Goal: Check status: Check status

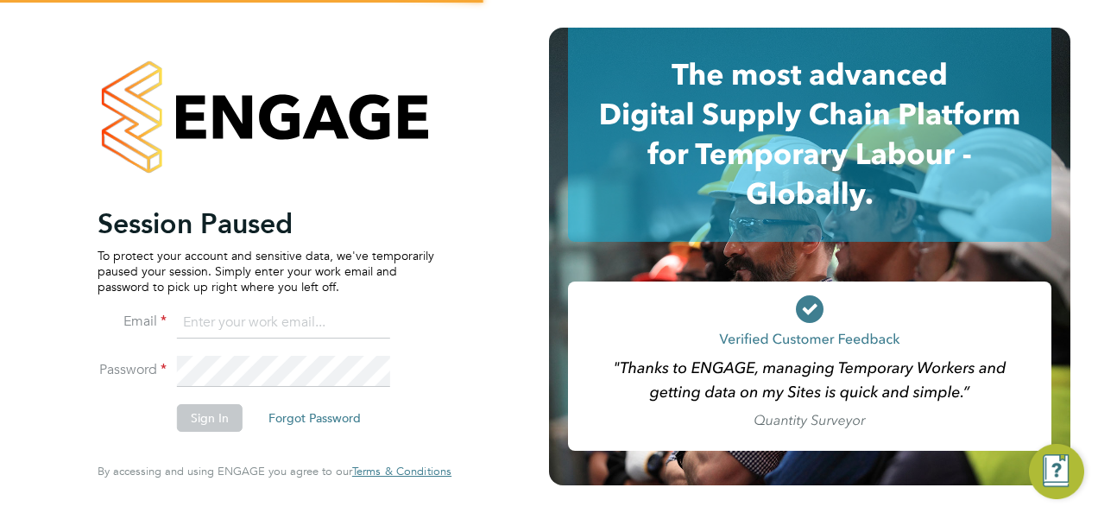
type input "chloe@18rec.com"
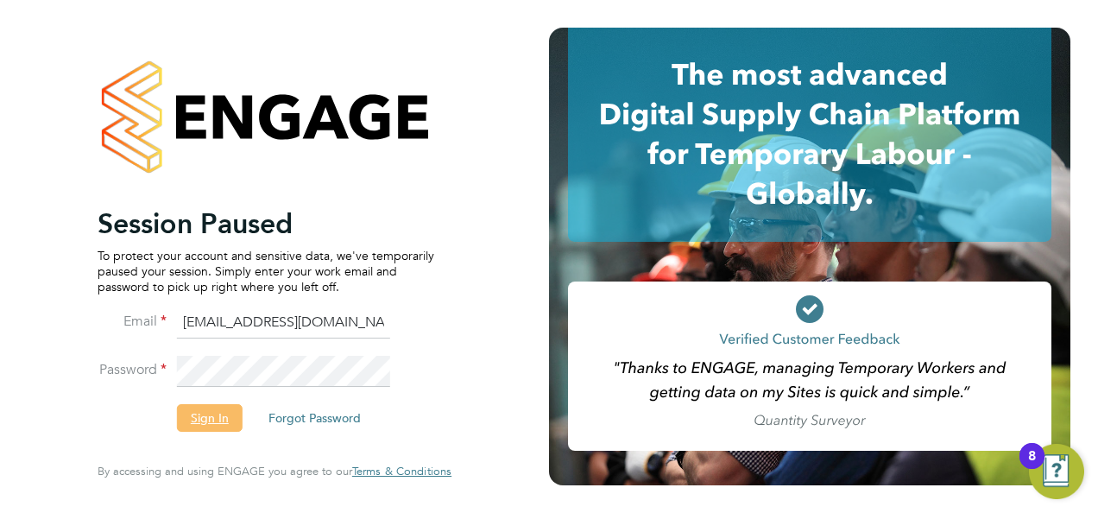
click at [209, 412] on button "Sign In" at bounding box center [210, 418] width 66 height 28
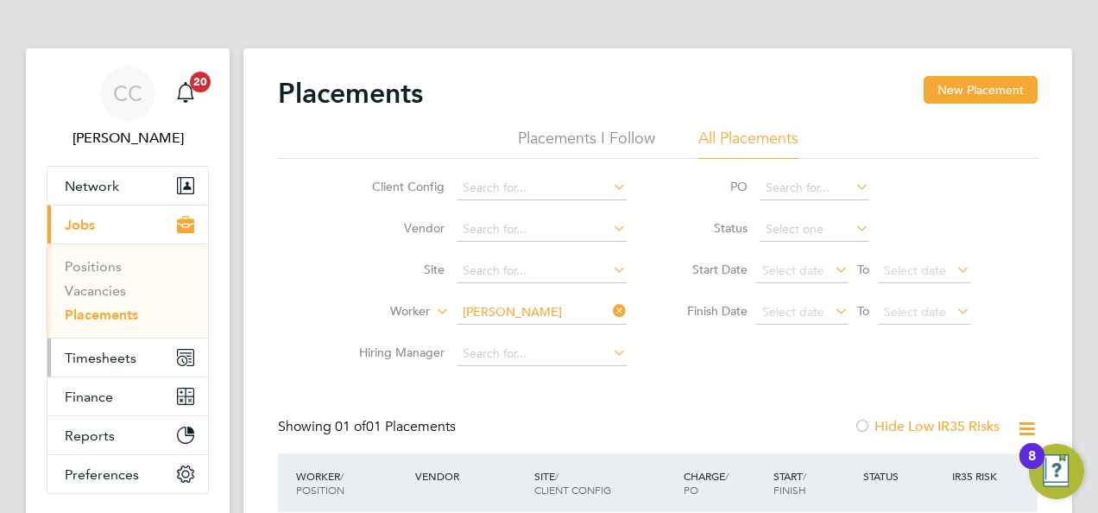
click at [130, 354] on span "Timesheets" at bounding box center [101, 358] width 72 height 16
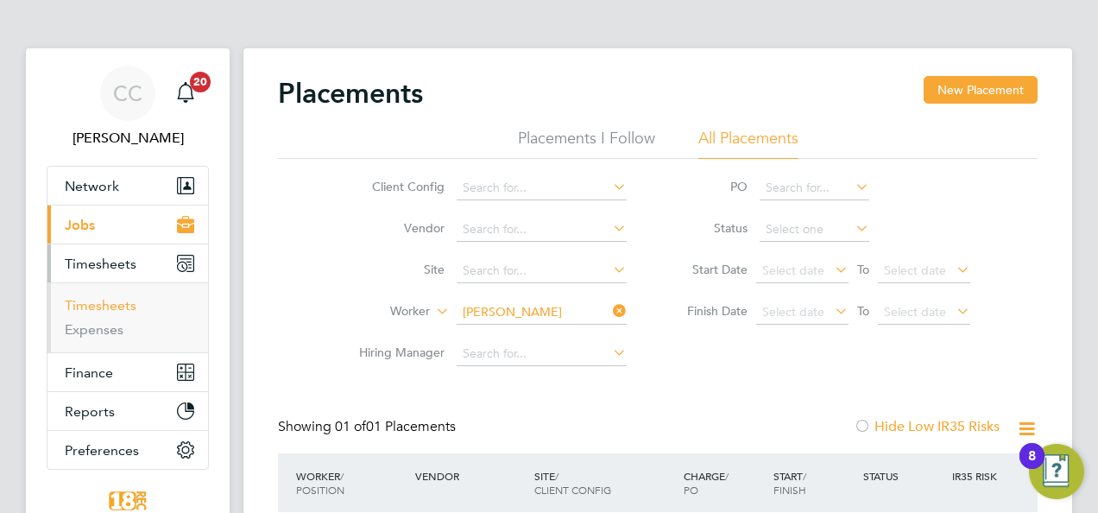
click at [120, 309] on link "Timesheets" at bounding box center [101, 305] width 72 height 16
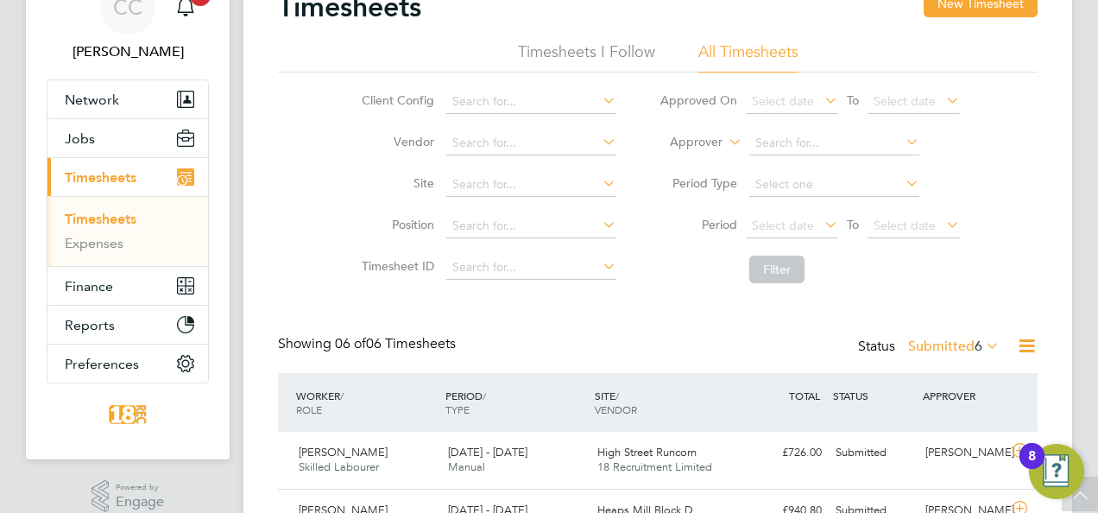
click at [930, 346] on label "Submitted 6" at bounding box center [954, 346] width 92 height 17
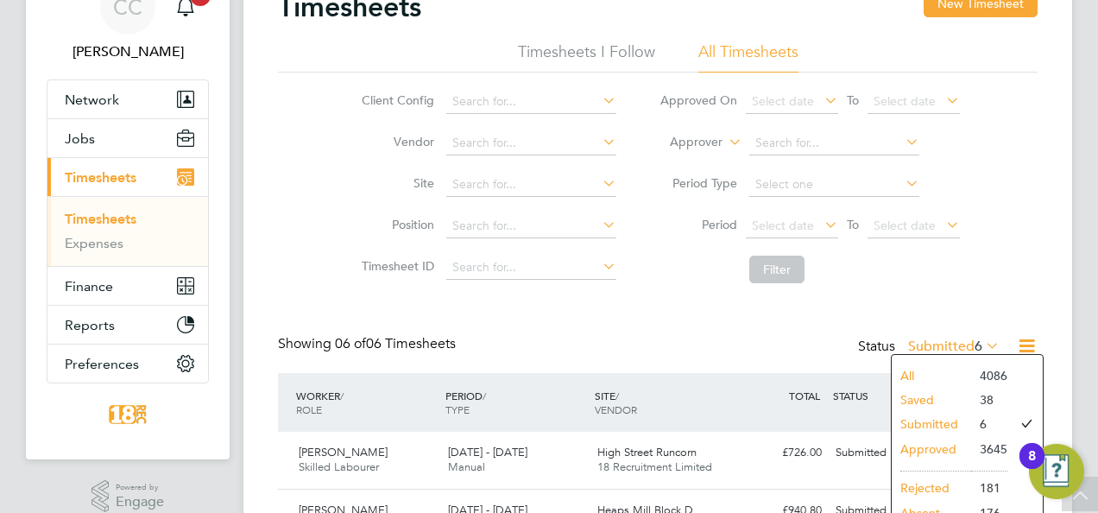
click at [929, 445] on li "Approved" at bounding box center [931, 449] width 79 height 24
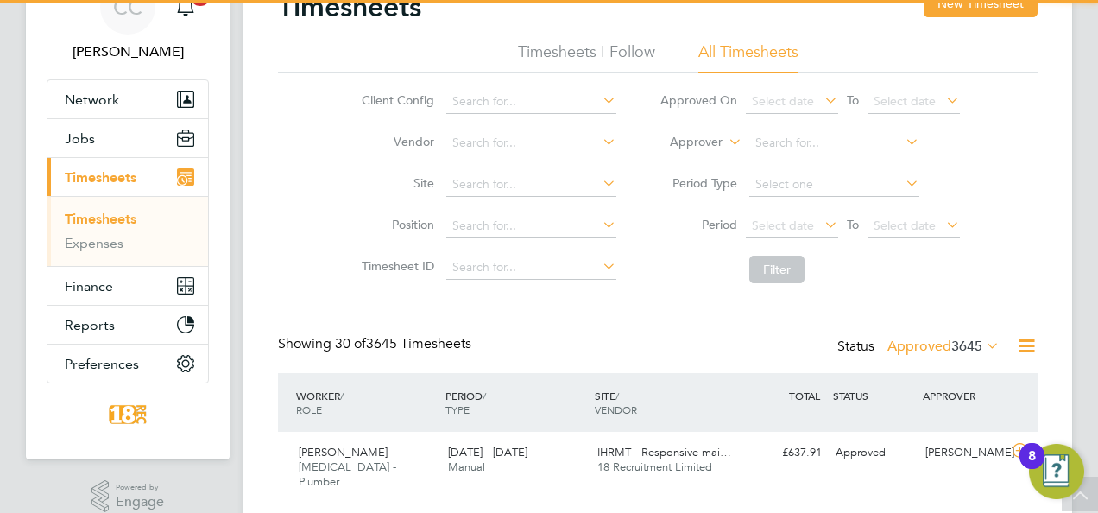
click at [813, 211] on li "Period Select date To Select date" at bounding box center [810, 226] width 344 height 41
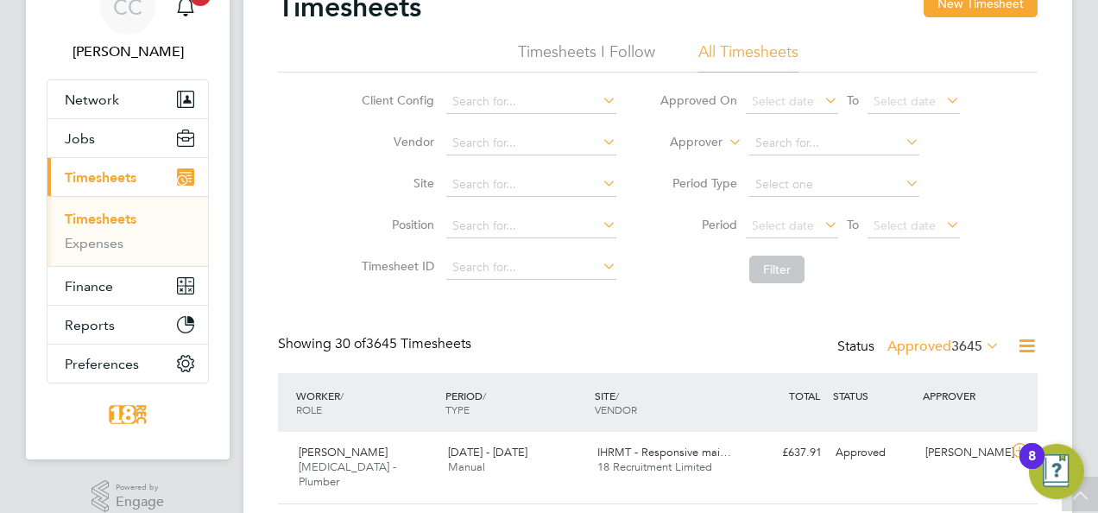
click at [803, 239] on li "Period Select date To Select date" at bounding box center [810, 226] width 344 height 41
click at [796, 223] on span "Select date" at bounding box center [783, 226] width 62 height 16
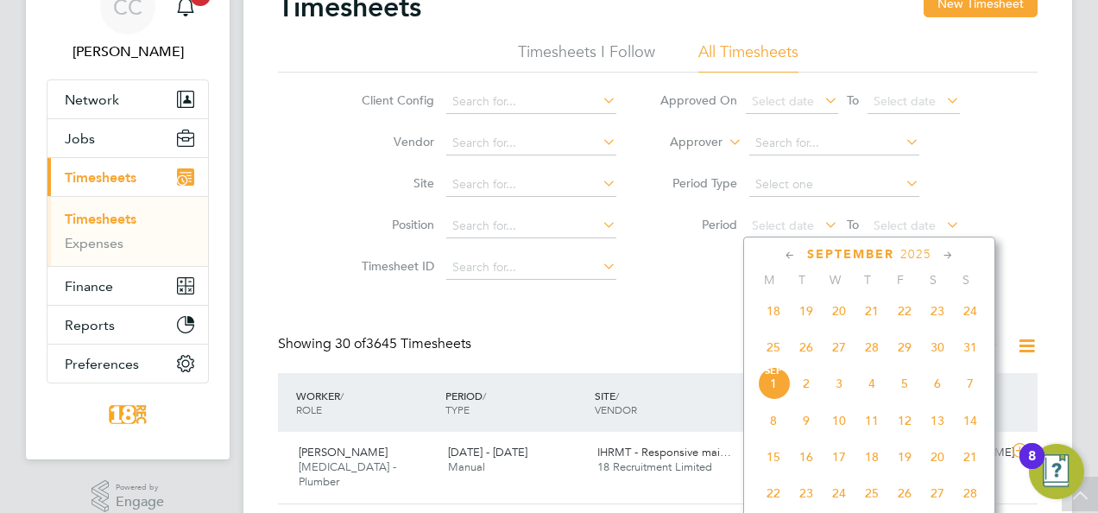
click at [781, 359] on span "25" at bounding box center [773, 347] width 33 height 33
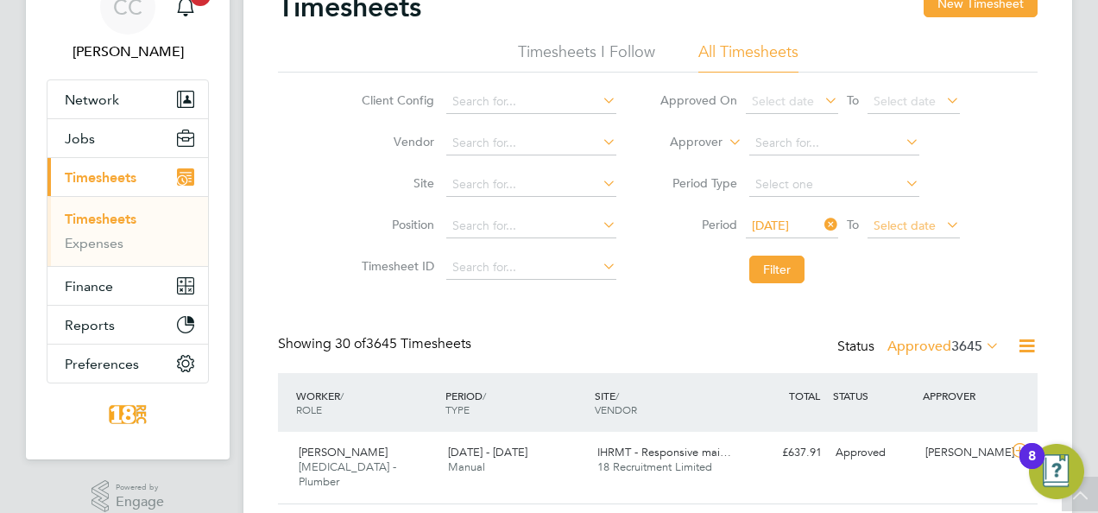
click at [914, 235] on span "Select date" at bounding box center [914, 226] width 92 height 23
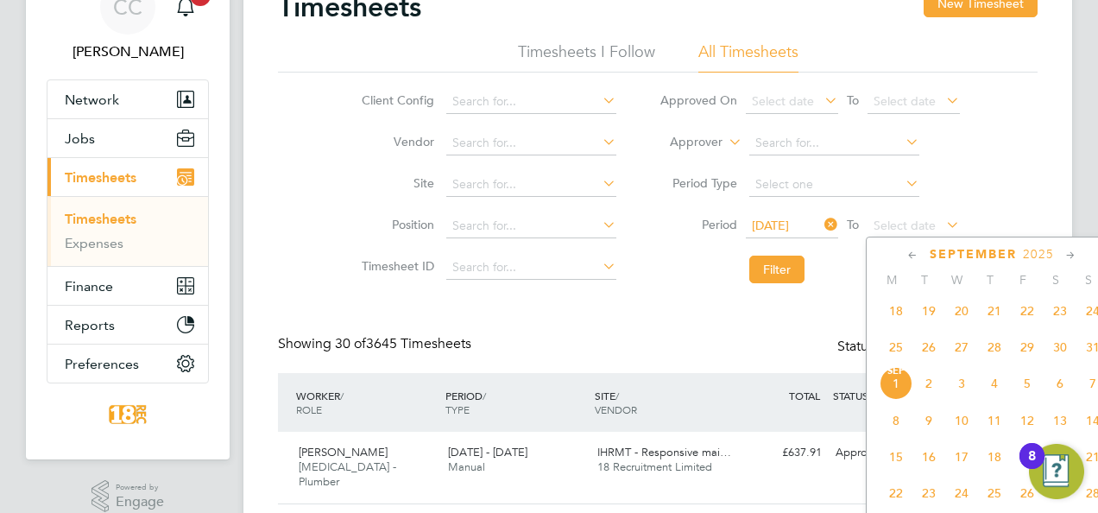
click at [1092, 357] on span "31" at bounding box center [1093, 347] width 33 height 33
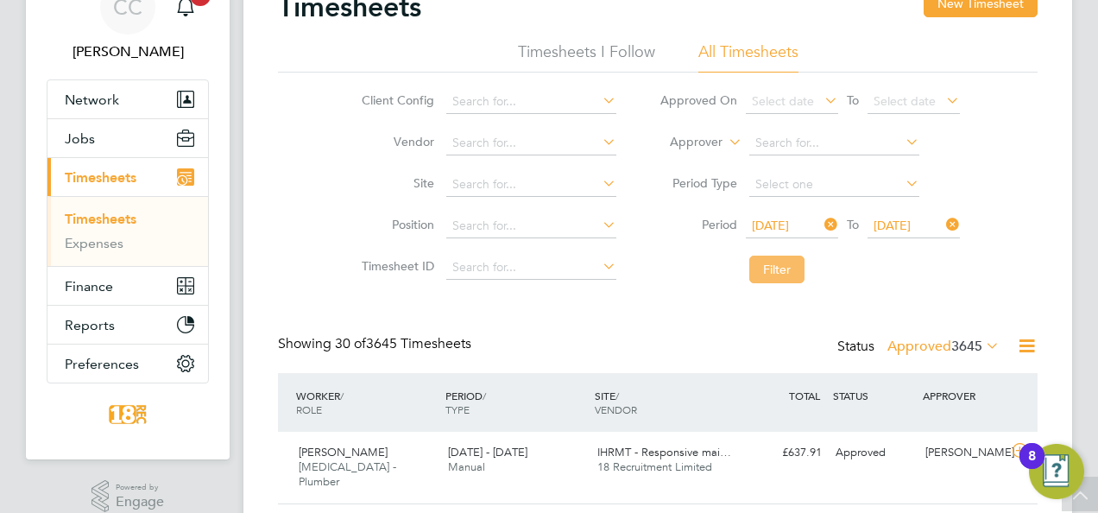
click at [773, 264] on button "Filter" at bounding box center [777, 270] width 55 height 28
